Goal: Check status: Check status

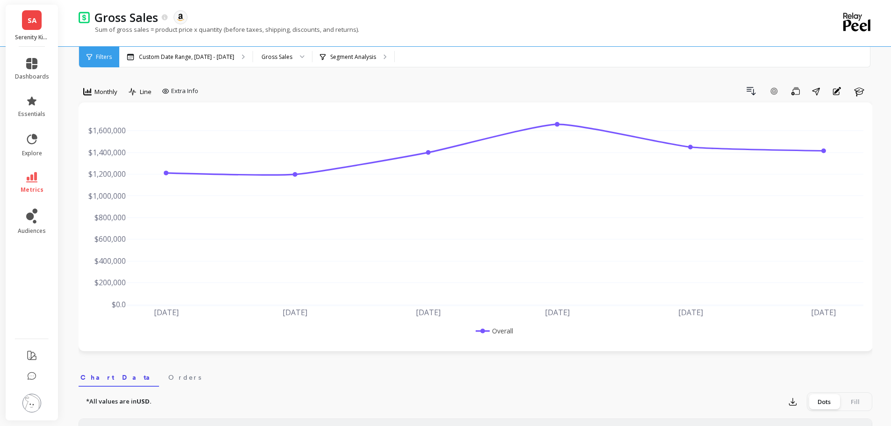
click at [38, 17] on link "SA" at bounding box center [32, 20] width 20 height 20
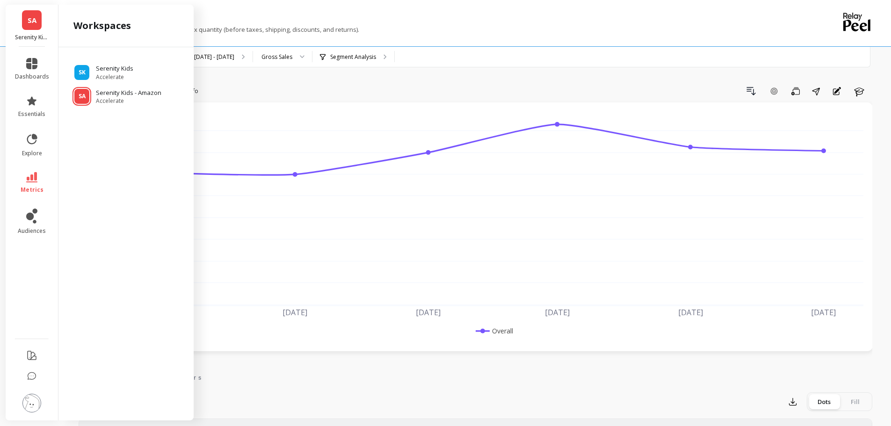
click at [112, 64] on ul "SK Serenity Kids Accelerate SA Serenity Kids - Amazon Accelerate" at bounding box center [126, 81] width 120 height 48
click at [112, 74] on span "Accelerate" at bounding box center [115, 76] width 39 height 7
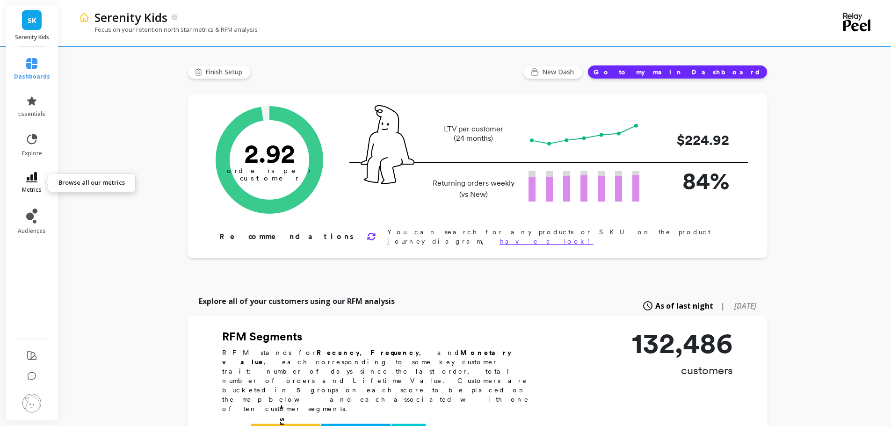
click at [34, 182] on link "metrics" at bounding box center [32, 183] width 36 height 22
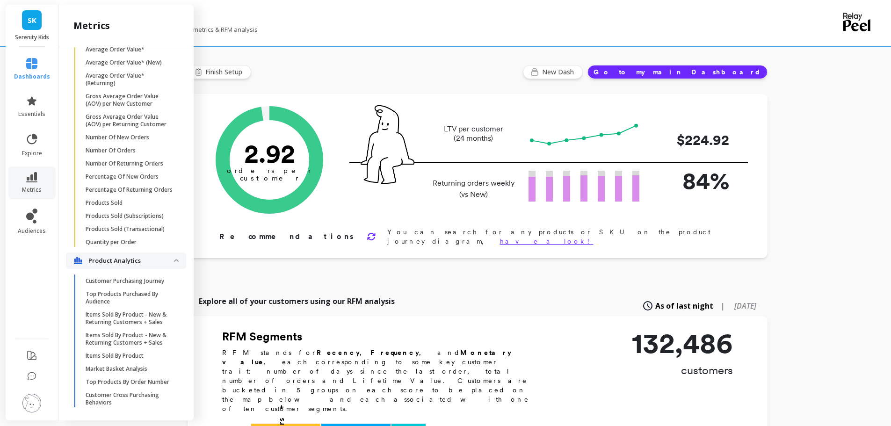
scroll to position [1504, 0]
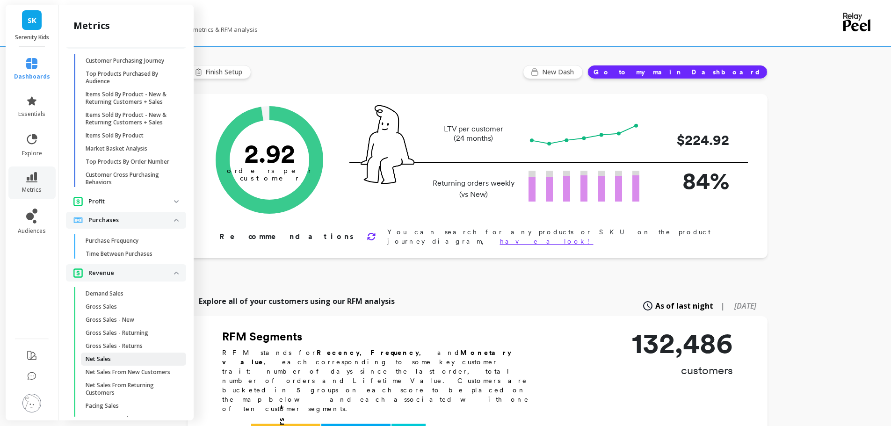
click at [110, 363] on p "Net Sales" at bounding box center [98, 359] width 25 height 7
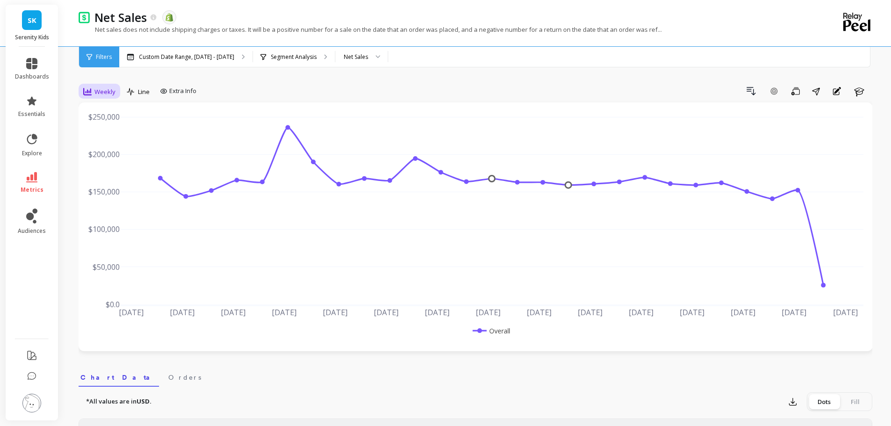
click at [109, 84] on div "Weekly" at bounding box center [99, 92] width 38 height 16
click at [114, 169] on div "Monthly" at bounding box center [113, 166] width 53 height 9
